Goal: Transaction & Acquisition: Book appointment/travel/reservation

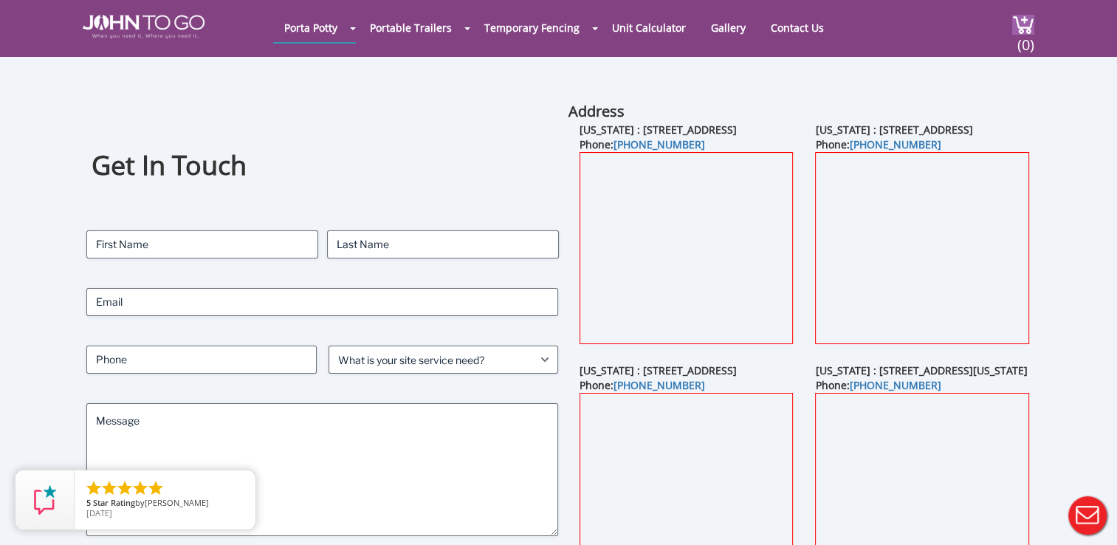
scroll to position [357, 0]
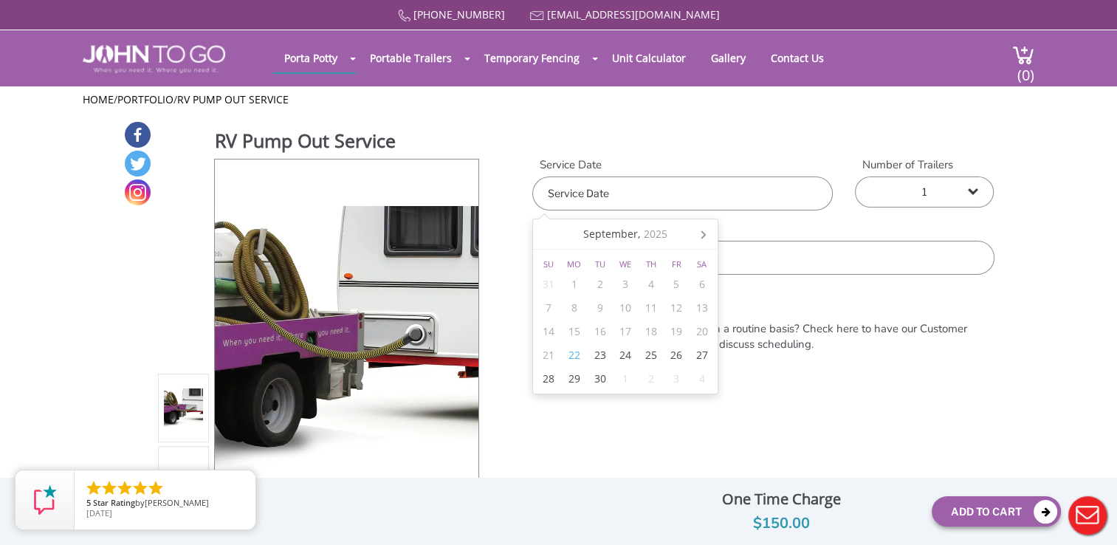
click at [752, 205] on input "text" at bounding box center [682, 193] width 301 height 34
click at [573, 357] on div "22" at bounding box center [575, 355] width 26 height 24
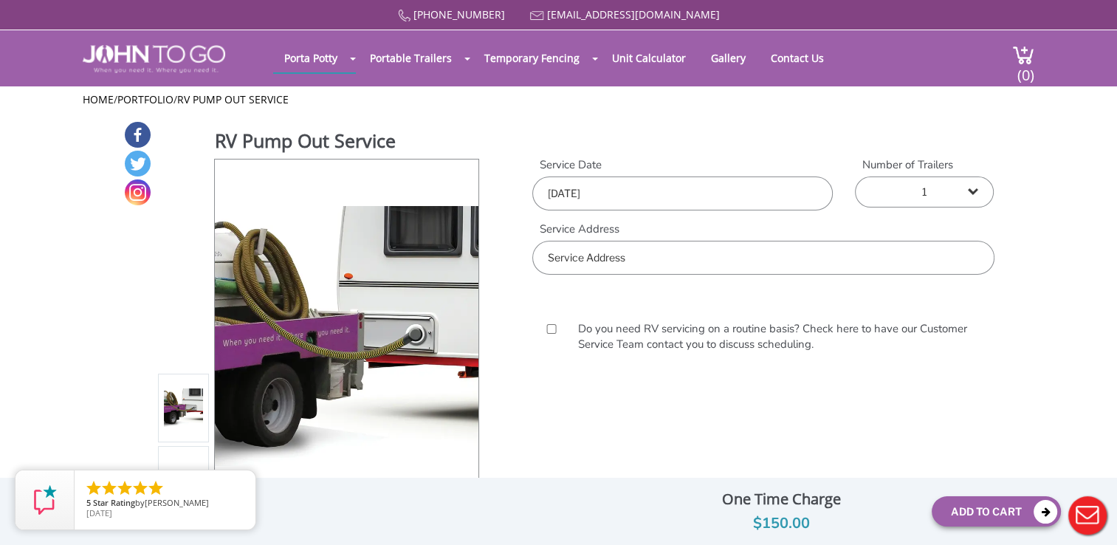
click at [885, 258] on input "text" at bounding box center [762, 258] width 461 height 34
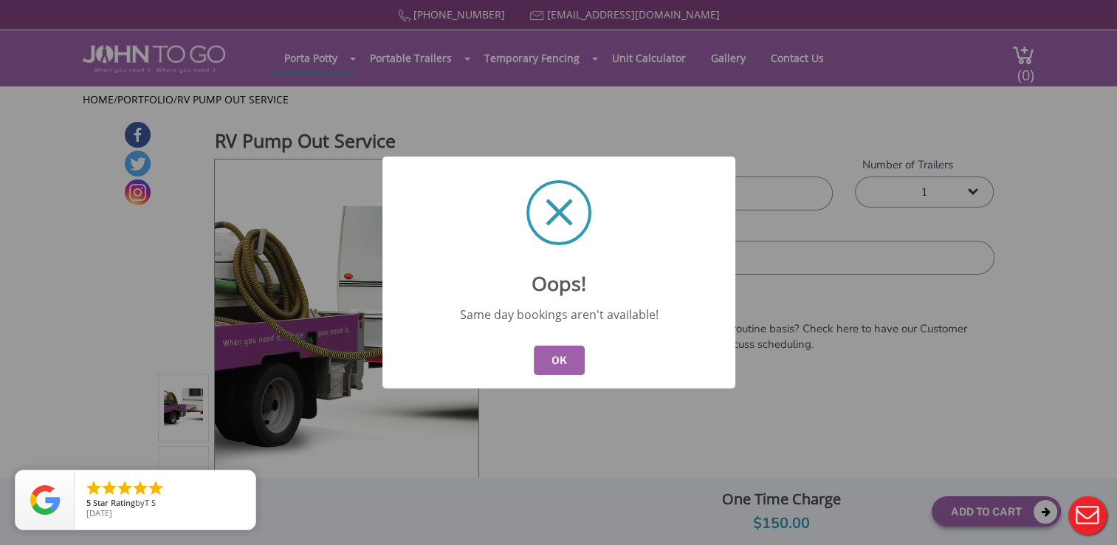
click at [558, 357] on button "OK" at bounding box center [558, 361] width 51 height 30
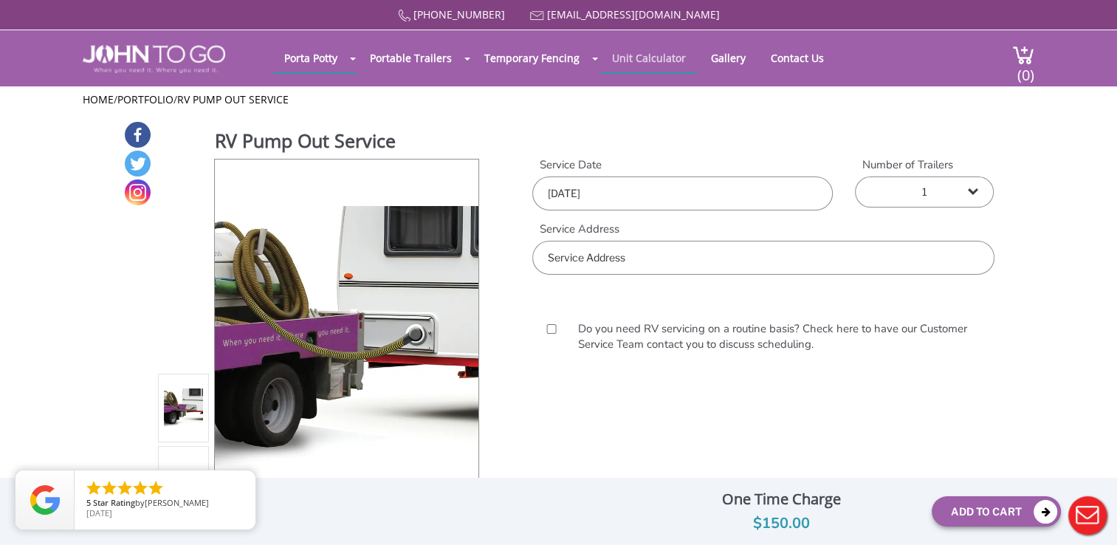
drag, startPoint x: 648, startPoint y: 56, endPoint x: 614, endPoint y: 61, distance: 33.5
click at [614, 61] on link "Unit Calculator" at bounding box center [649, 58] width 96 height 29
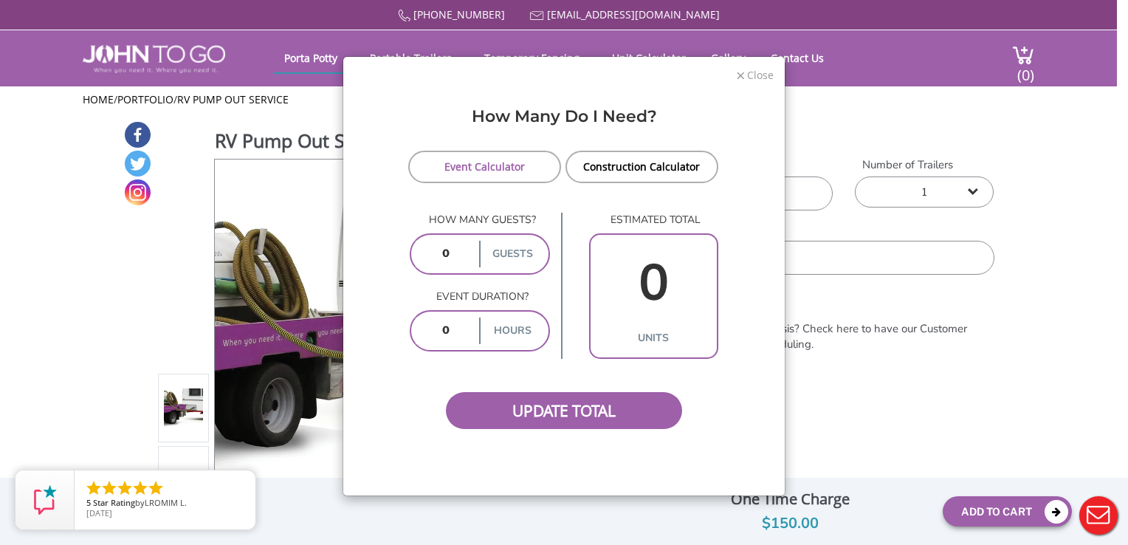
click at [746, 69] on span "Close" at bounding box center [760, 73] width 28 height 14
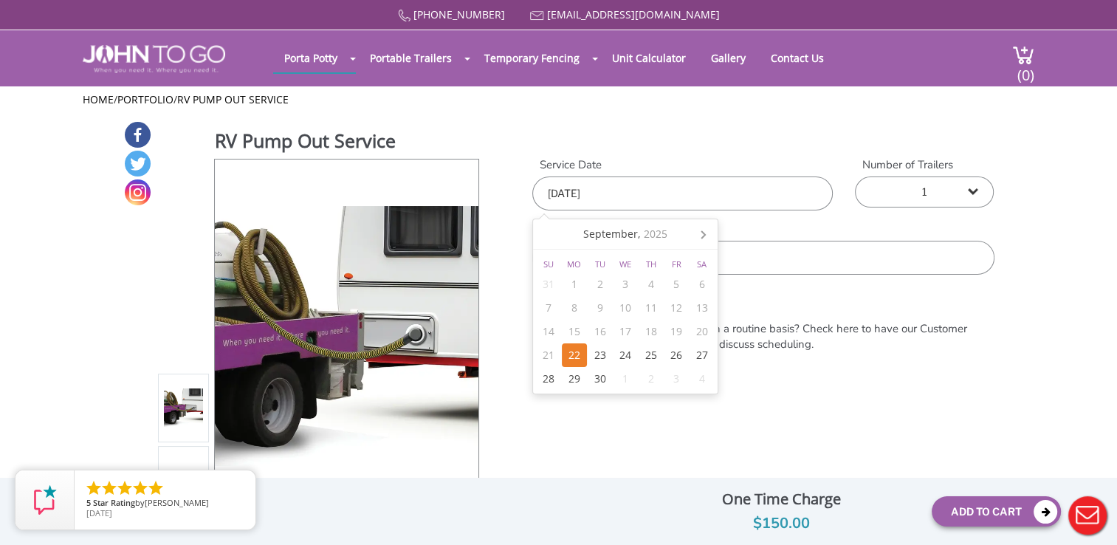
click at [797, 195] on input "09/22/2025" at bounding box center [682, 193] width 301 height 34
click at [597, 351] on div "23" at bounding box center [600, 355] width 26 height 24
type input "09/23/2025"
click at [752, 255] on input "text" at bounding box center [762, 258] width 461 height 34
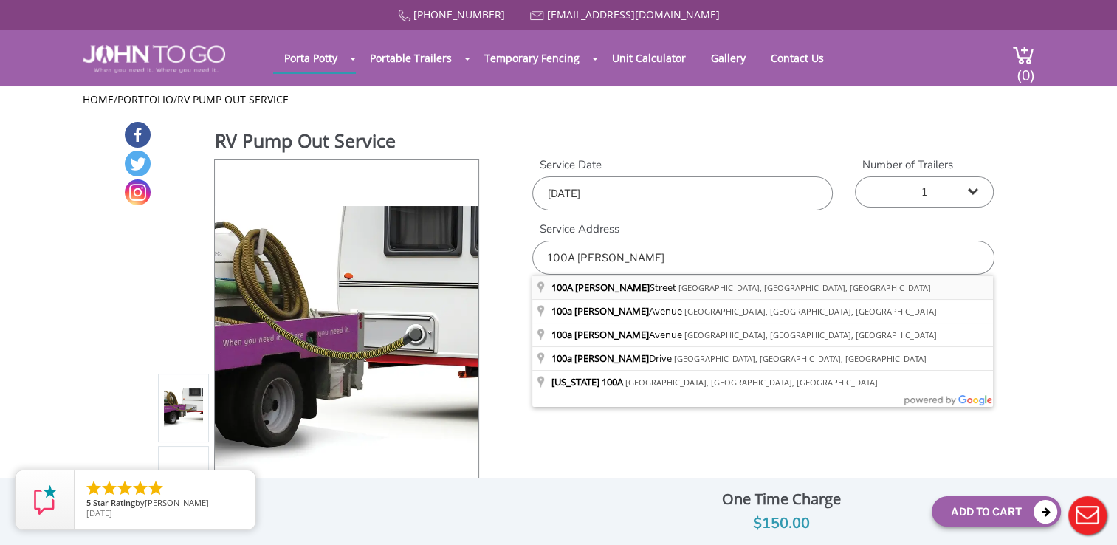
type input "100A Dale Street, West Babylon, NY, USA"
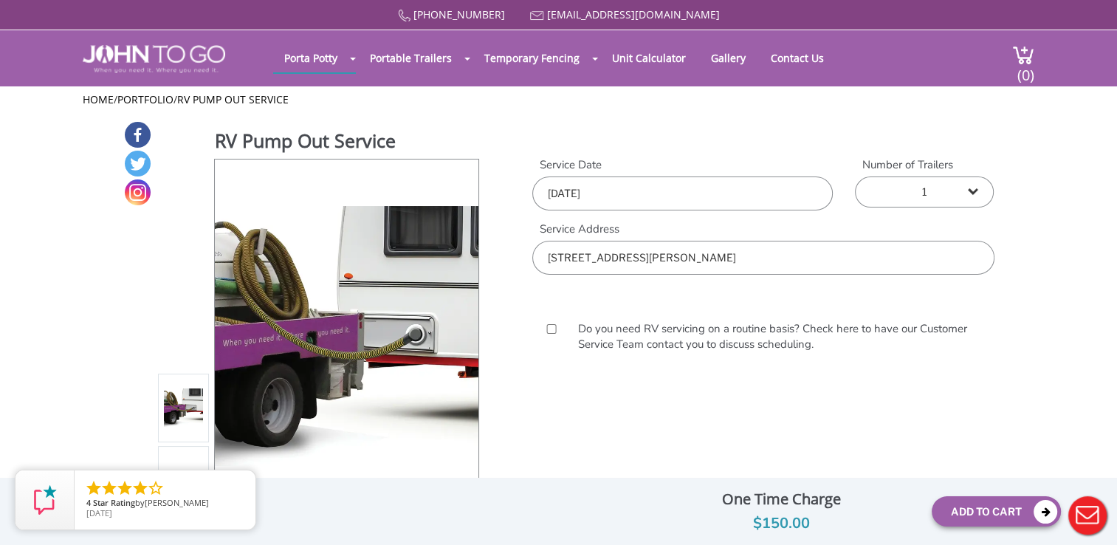
click at [810, 427] on div "RV Pump Out Service View feature & specs Download Pdf Product PDF Addon PDF Col…" at bounding box center [558, 335] width 871 height 431
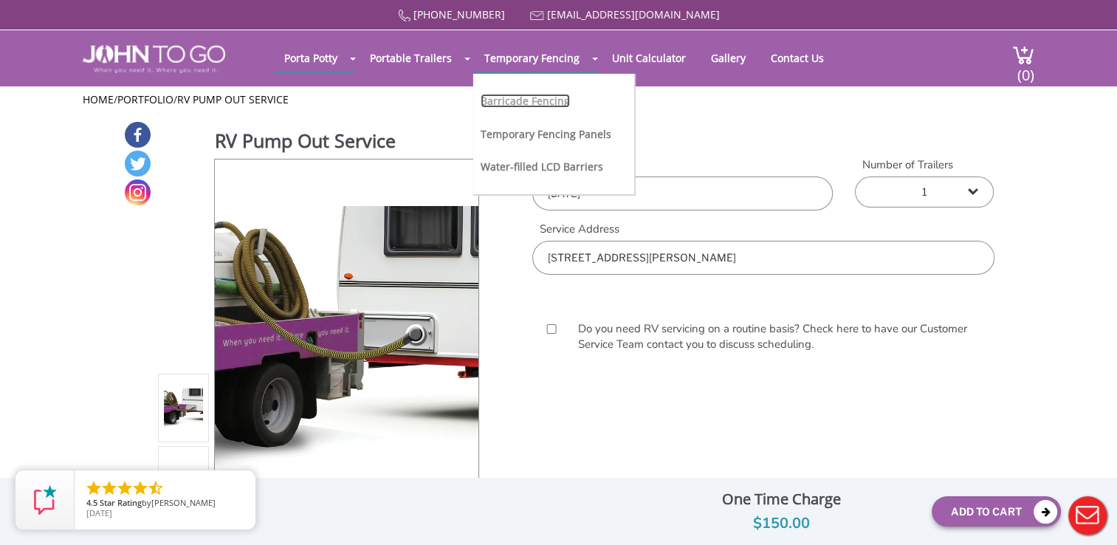
click at [528, 99] on link "Barricade Fencing" at bounding box center [525, 101] width 89 height 14
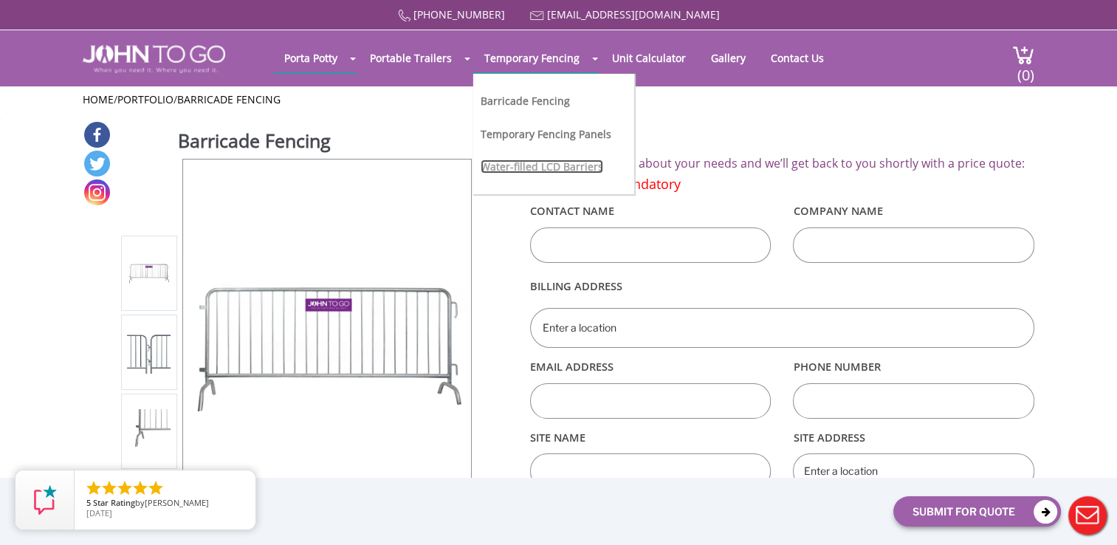
click at [543, 168] on link "Water-filled LCD Barriers" at bounding box center [542, 166] width 123 height 14
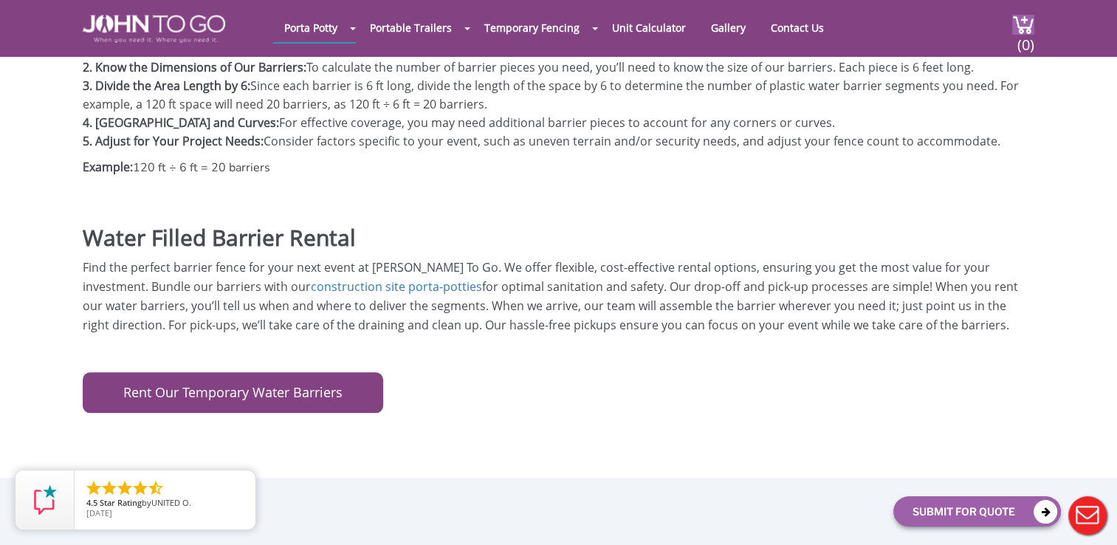
scroll to position [1500, 0]
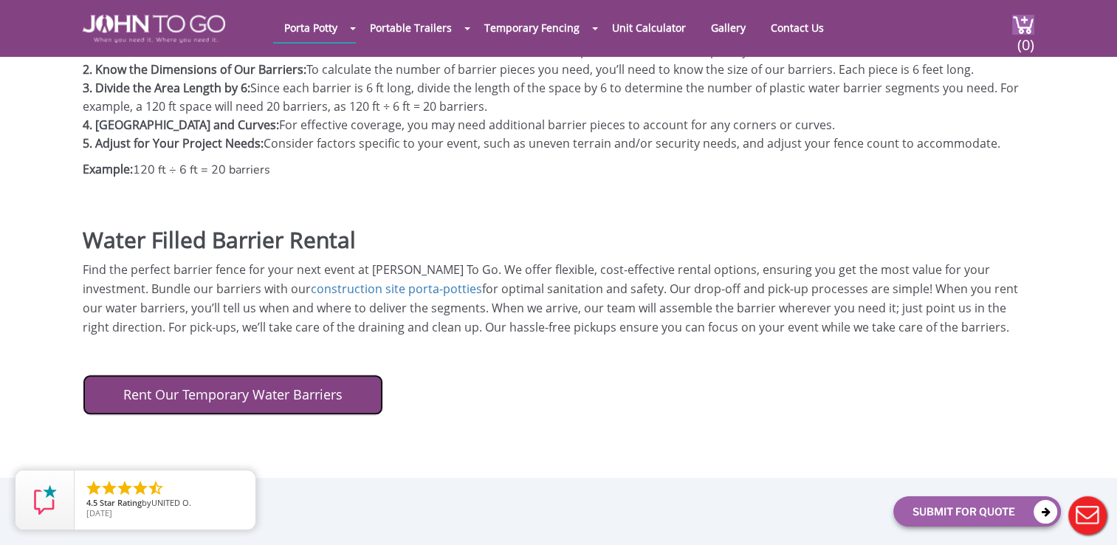
click at [301, 374] on link "Rent Our Temporary Water Barriers" at bounding box center [233, 394] width 301 height 41
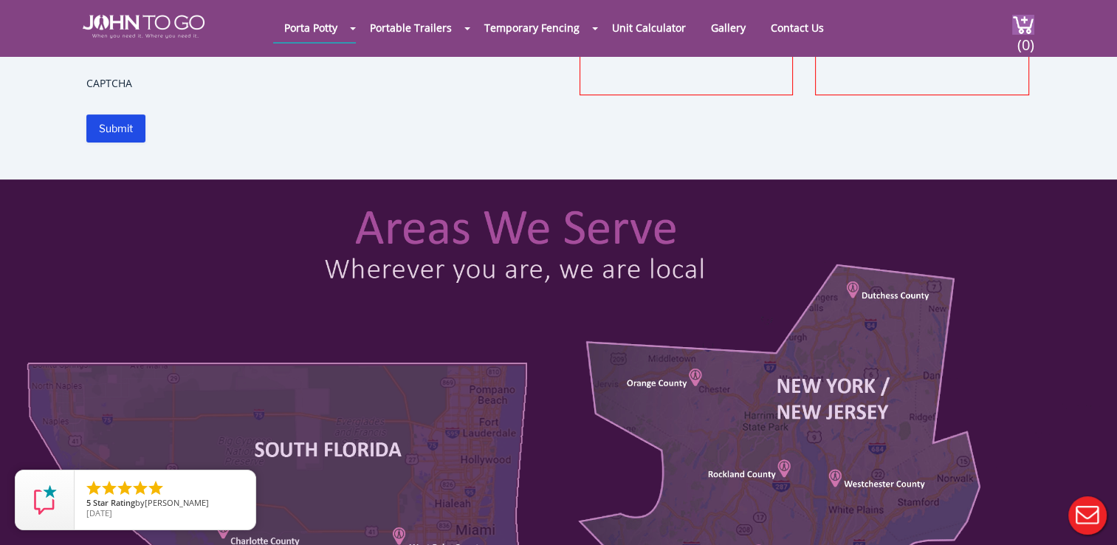
scroll to position [706, 0]
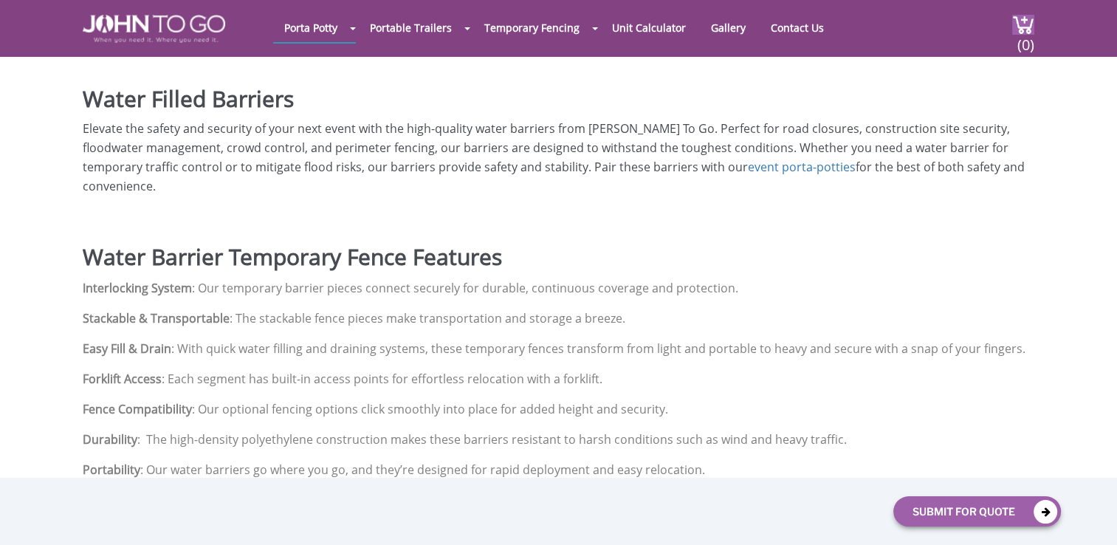
scroll to position [1500, 0]
